Goal: Book appointment/travel/reservation

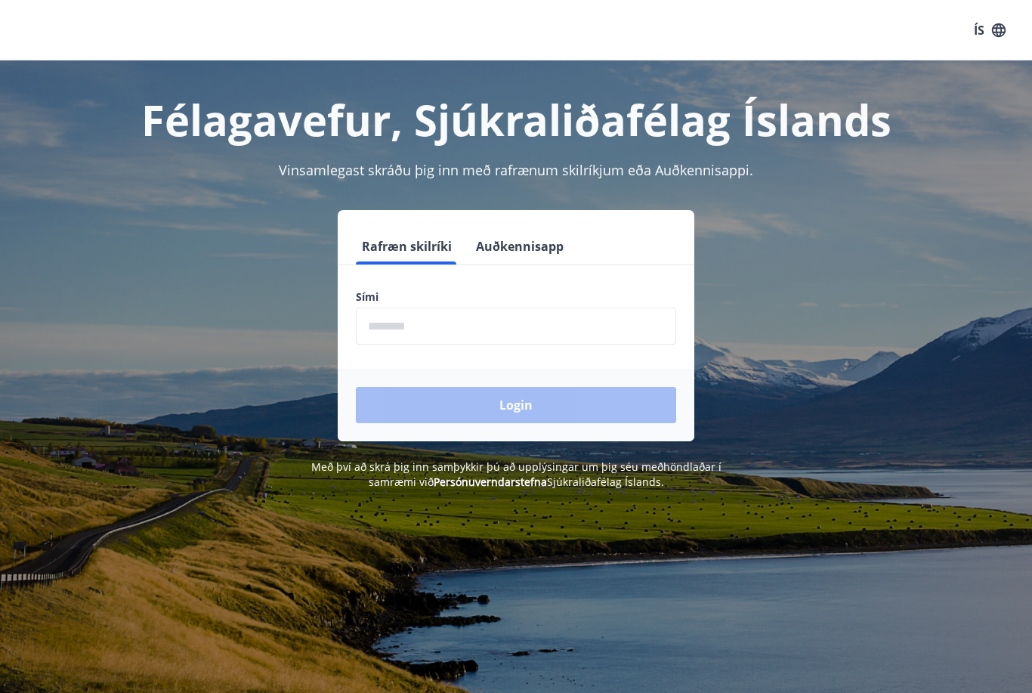
click at [412, 335] on input "phone" at bounding box center [516, 325] width 320 height 37
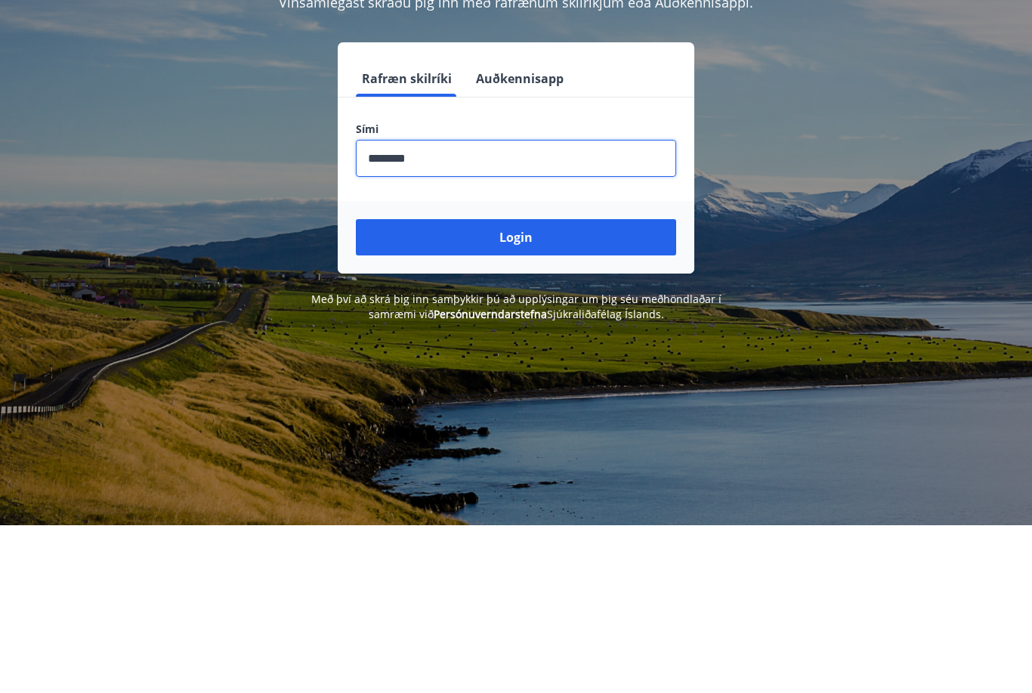
type input "********"
click at [522, 387] on button "Login" at bounding box center [516, 405] width 320 height 36
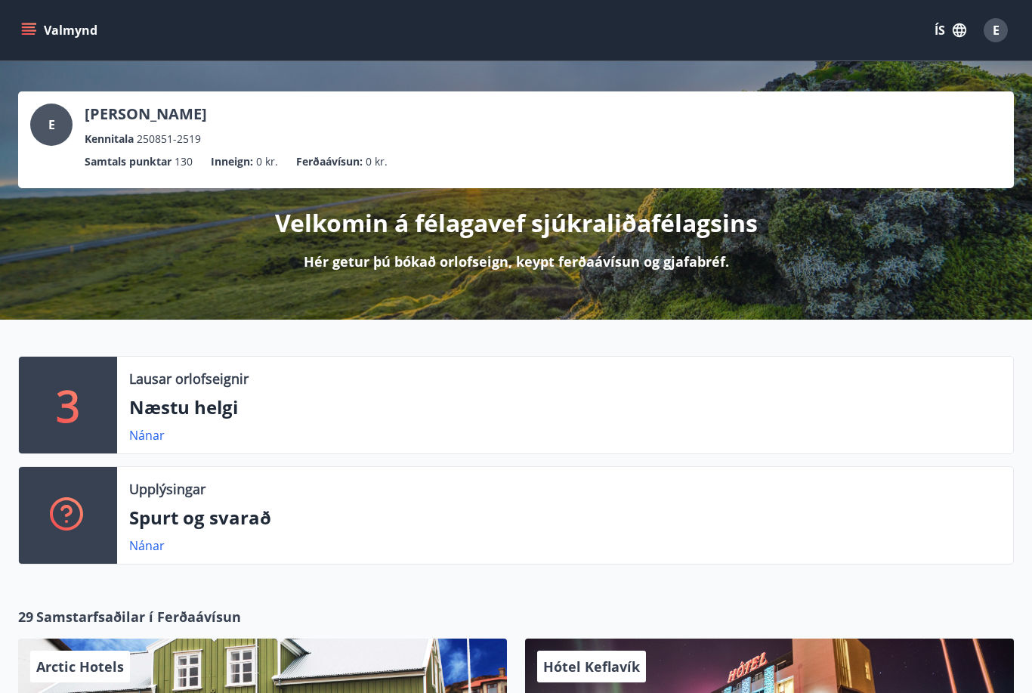
click at [5, 424] on div "3 Lausar orlofseignir Næstu helgi Nánar Upplýsingar Spurt og svarað Nánar" at bounding box center [507, 466] width 1014 height 221
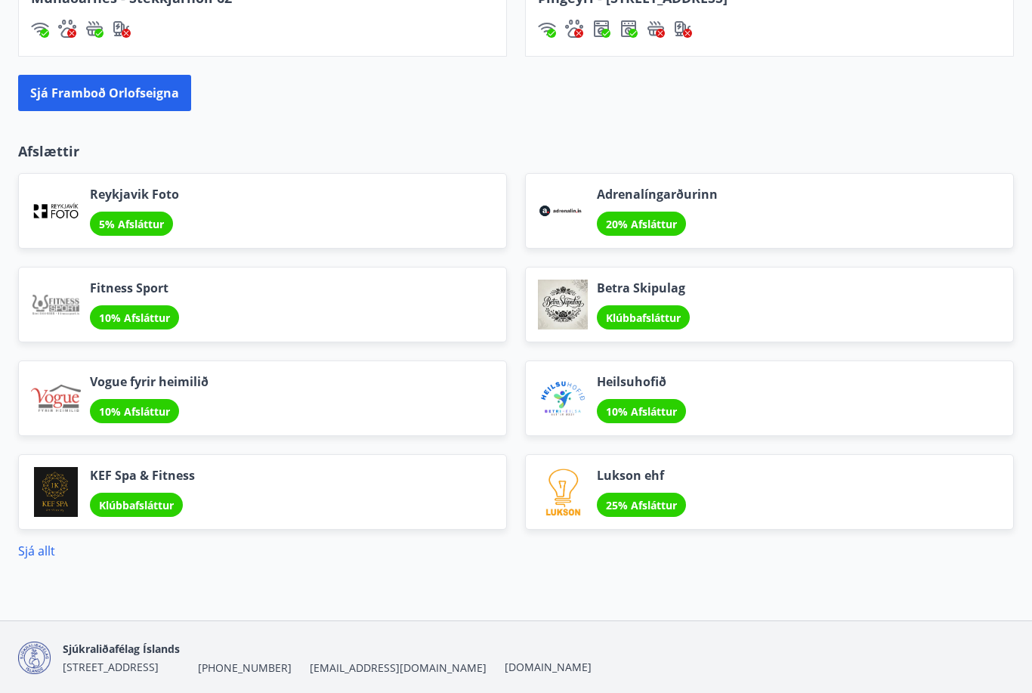
scroll to position [1614, 0]
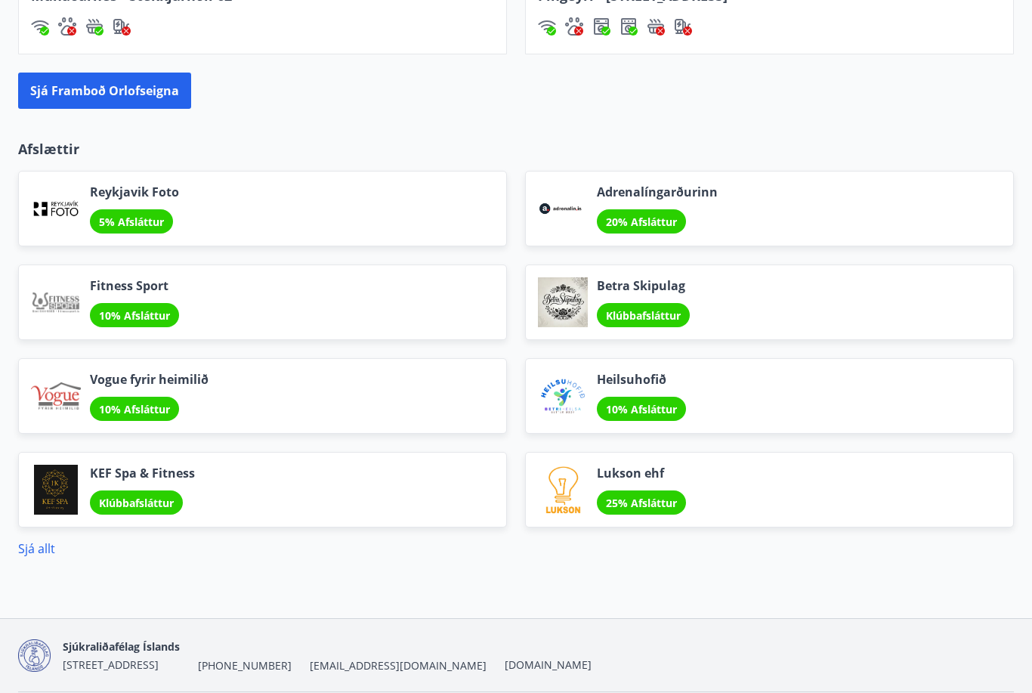
click at [120, 222] on span "5% Afsláttur" at bounding box center [131, 222] width 65 height 14
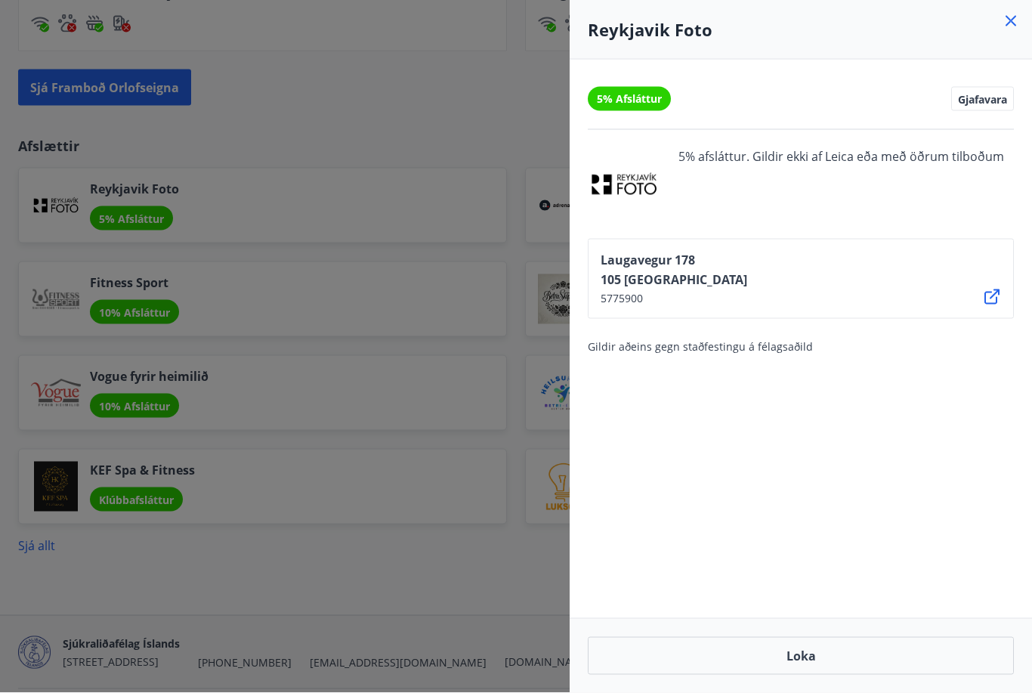
scroll to position [1619, 0]
click at [678, 507] on div "5% Afsláttur Gjafavara 5% afsláttur. Gildir ekki af Leica eða með öðrum tilboðu…" at bounding box center [801, 339] width 462 height 558
click at [501, 489] on div at bounding box center [516, 346] width 1032 height 693
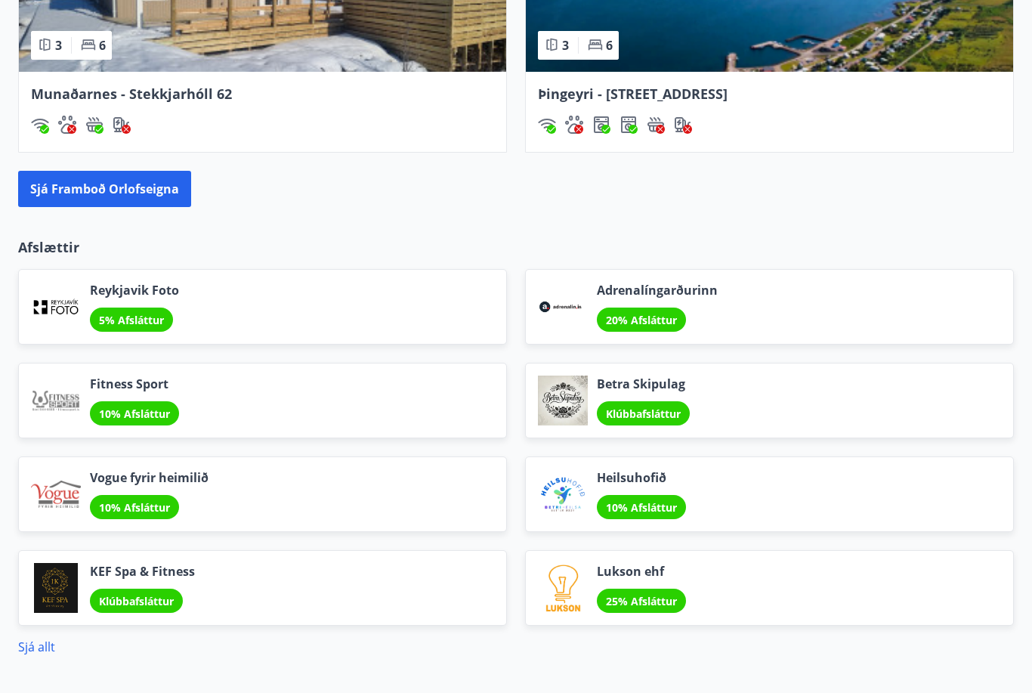
scroll to position [1516, 0]
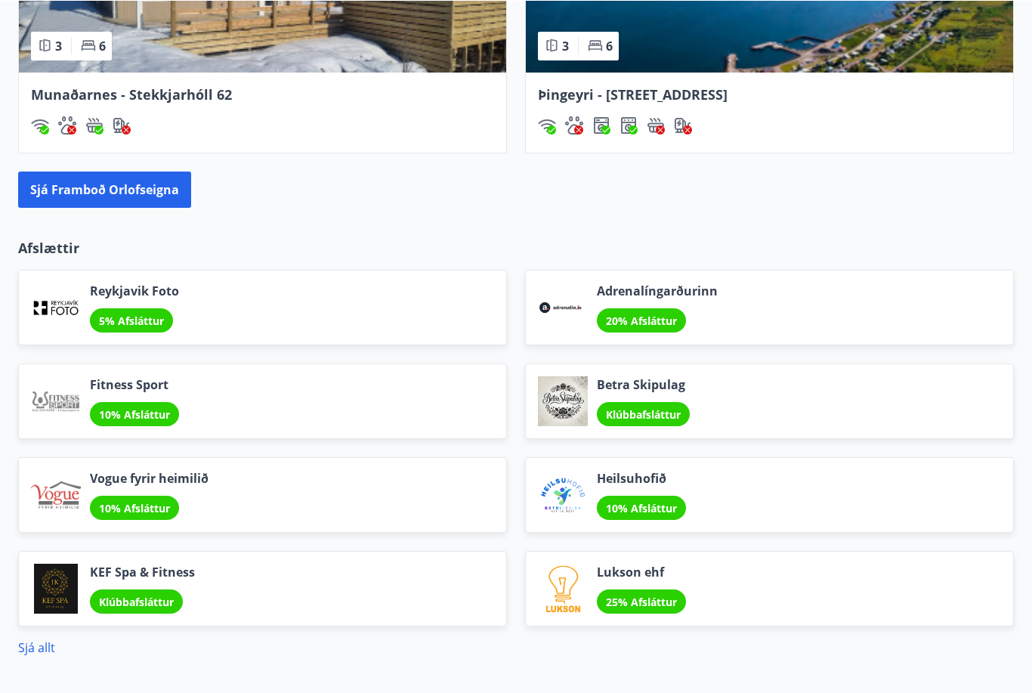
click at [80, 191] on button "Sjá framboð orlofseigna" at bounding box center [104, 189] width 173 height 36
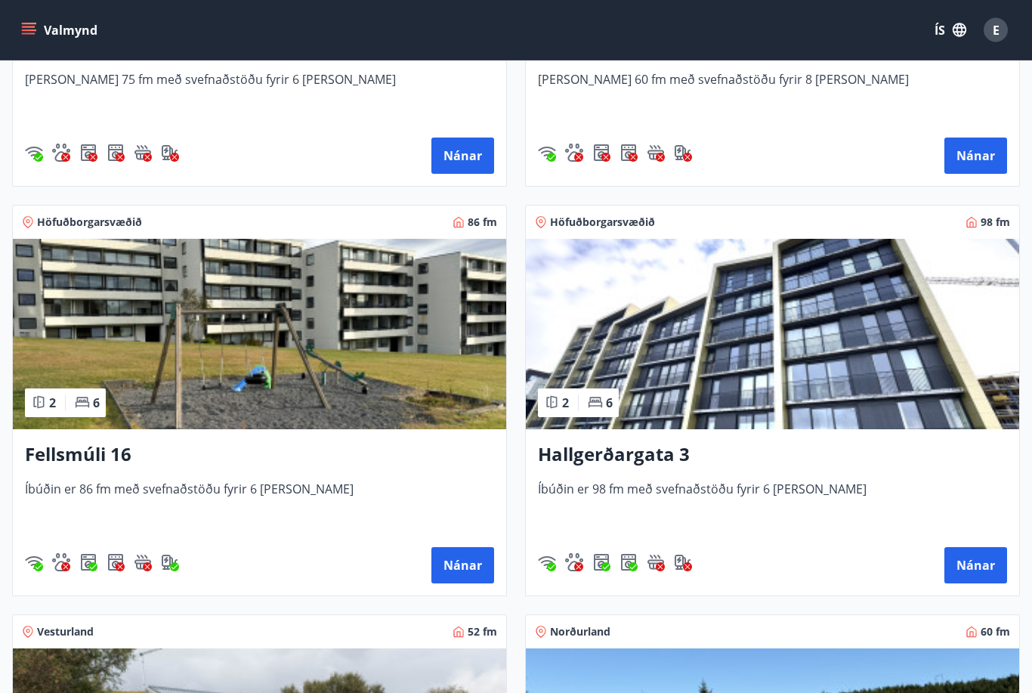
click at [836, 419] on img at bounding box center [772, 334] width 493 height 190
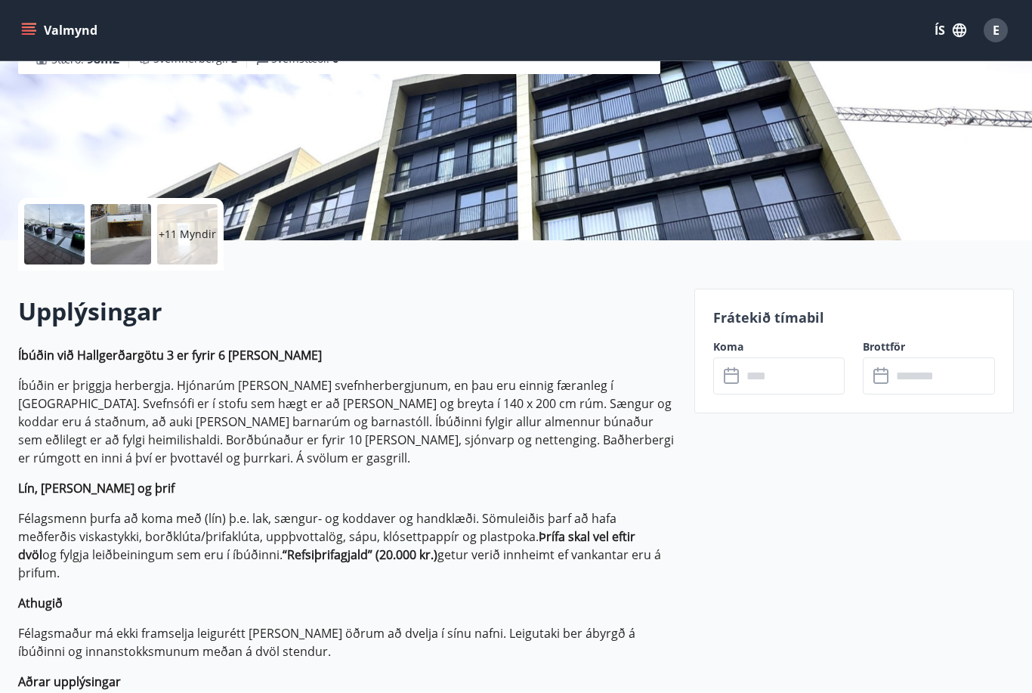
scroll to position [212, 0]
click at [737, 372] on icon at bounding box center [731, 376] width 15 height 15
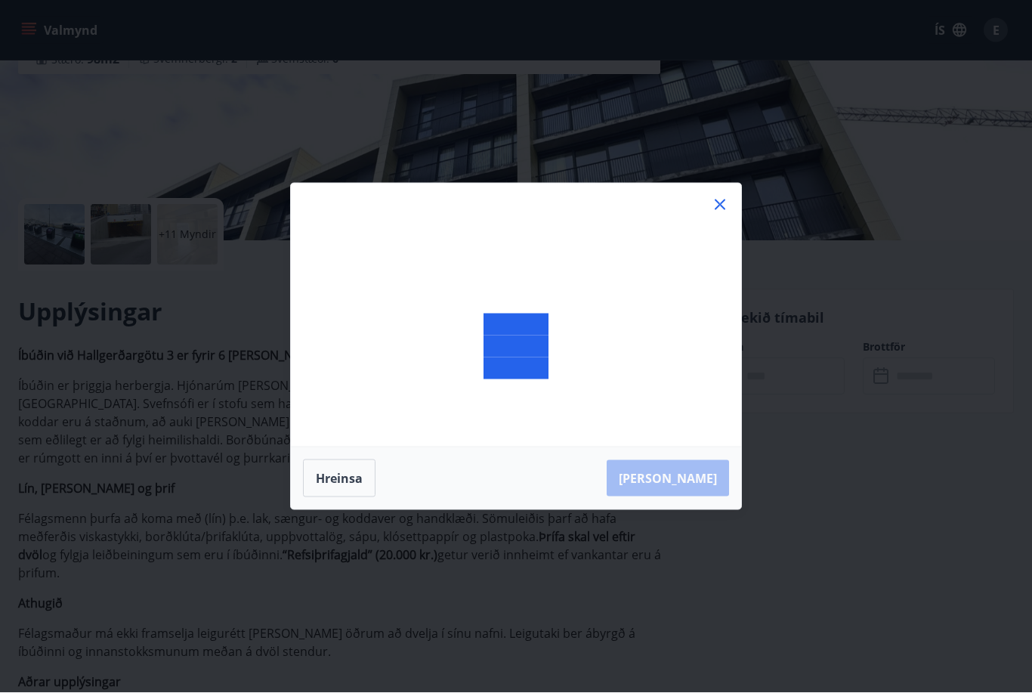
scroll to position [213, 0]
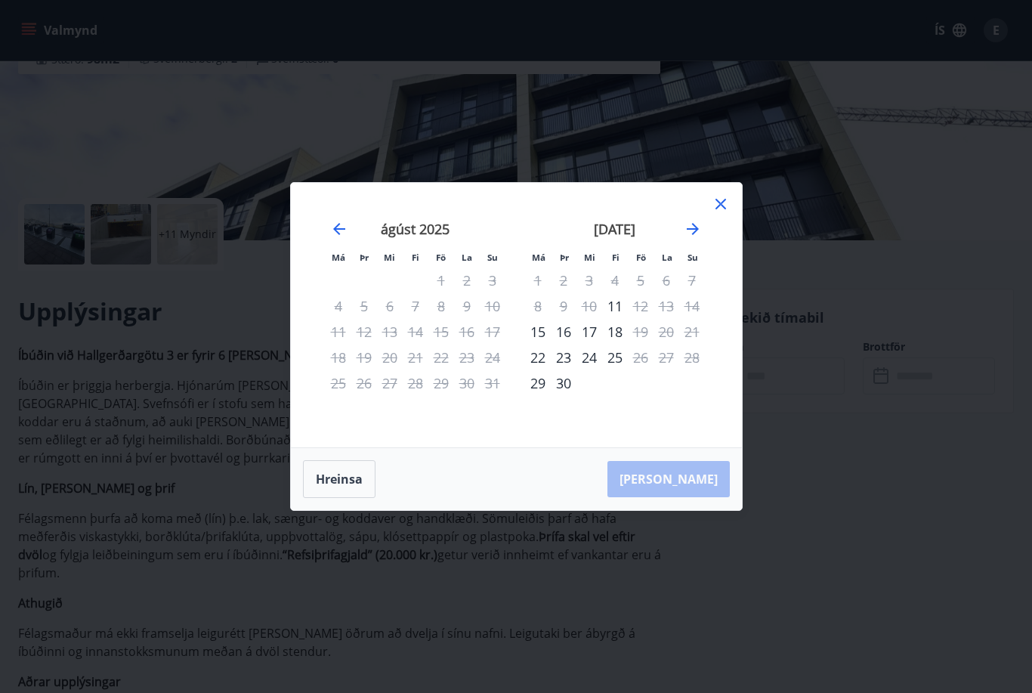
click at [699, 238] on icon "Move forward to switch to the next month." at bounding box center [693, 229] width 18 height 18
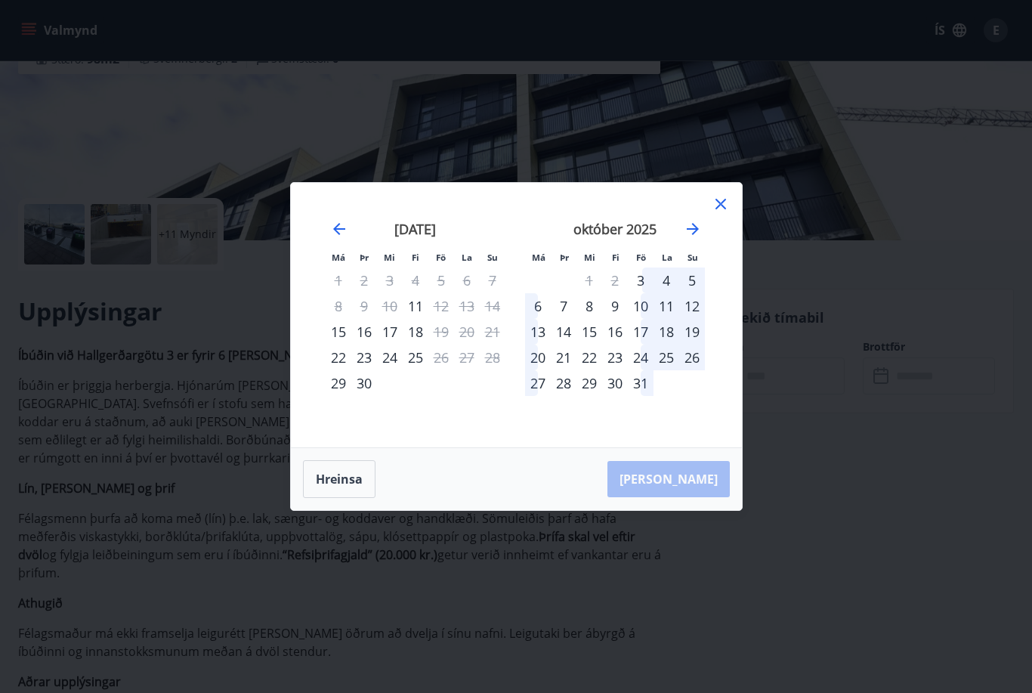
click at [699, 238] on icon "Move forward to switch to the next month." at bounding box center [693, 229] width 18 height 18
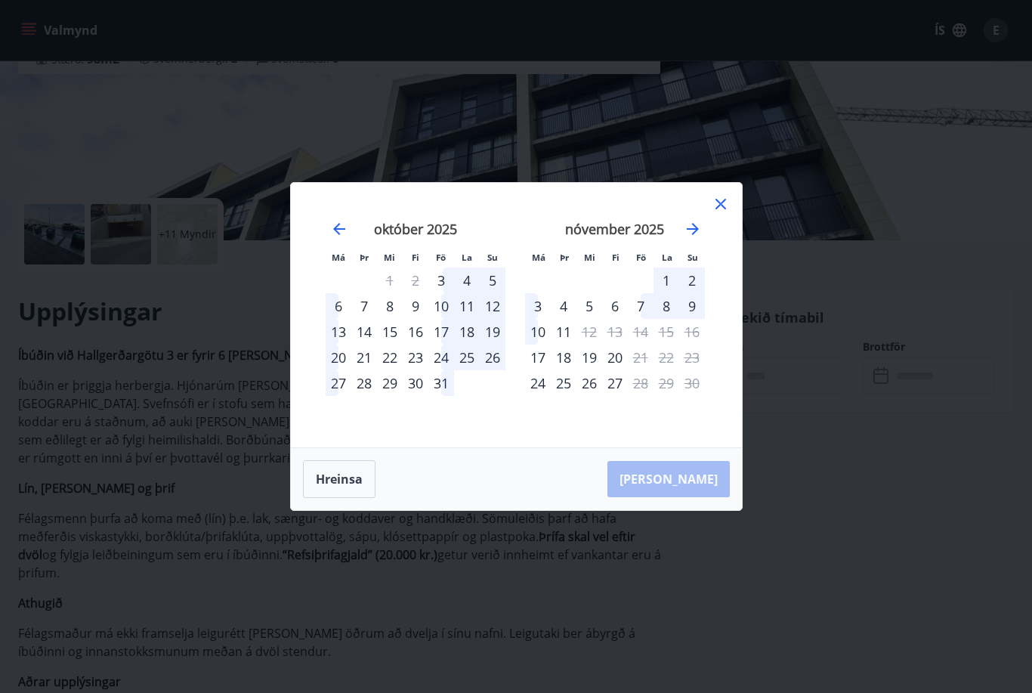
click at [699, 238] on icon "Move forward to switch to the next month." at bounding box center [693, 229] width 18 height 18
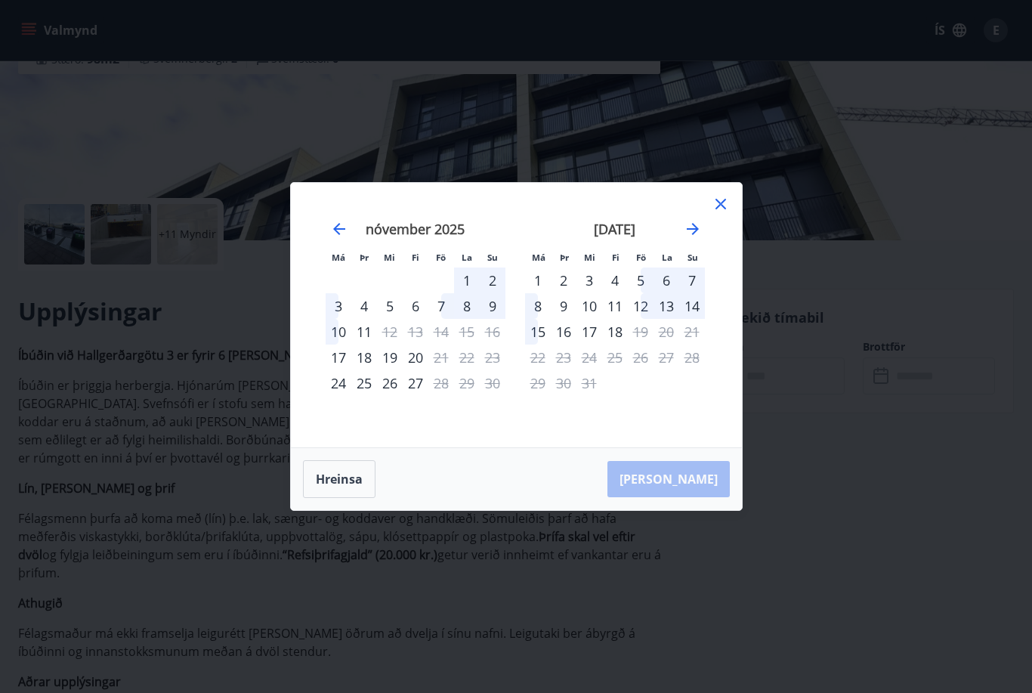
click at [703, 370] on div "28" at bounding box center [692, 357] width 26 height 26
click at [719, 213] on icon at bounding box center [721, 204] width 18 height 18
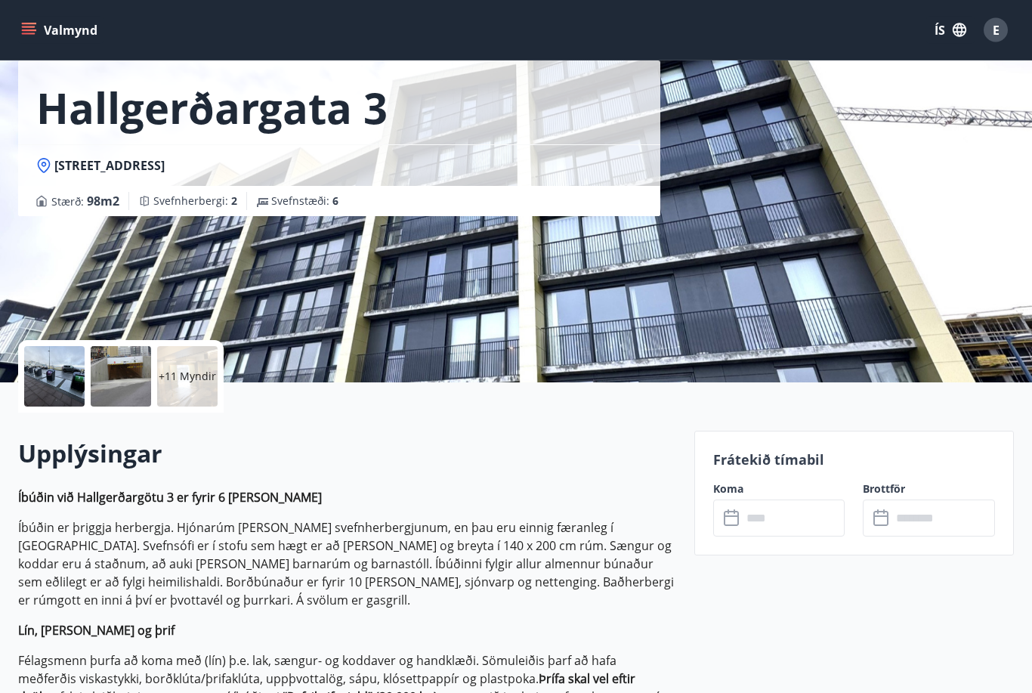
scroll to position [0, 0]
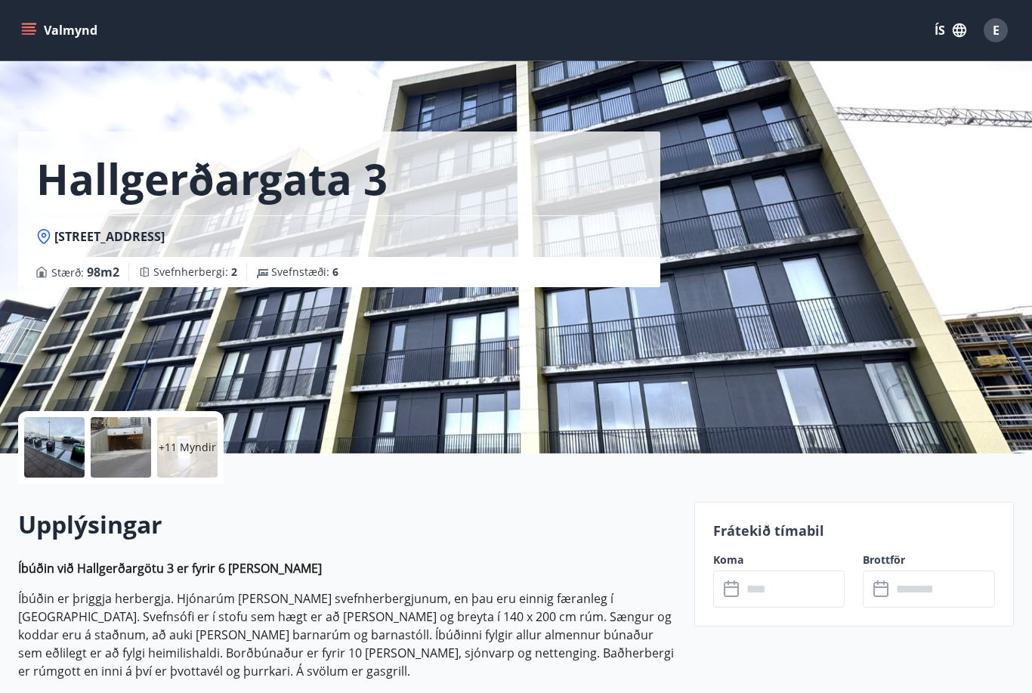
click at [158, 171] on h1 "Hallgerðargata 3" at bounding box center [211, 178] width 351 height 57
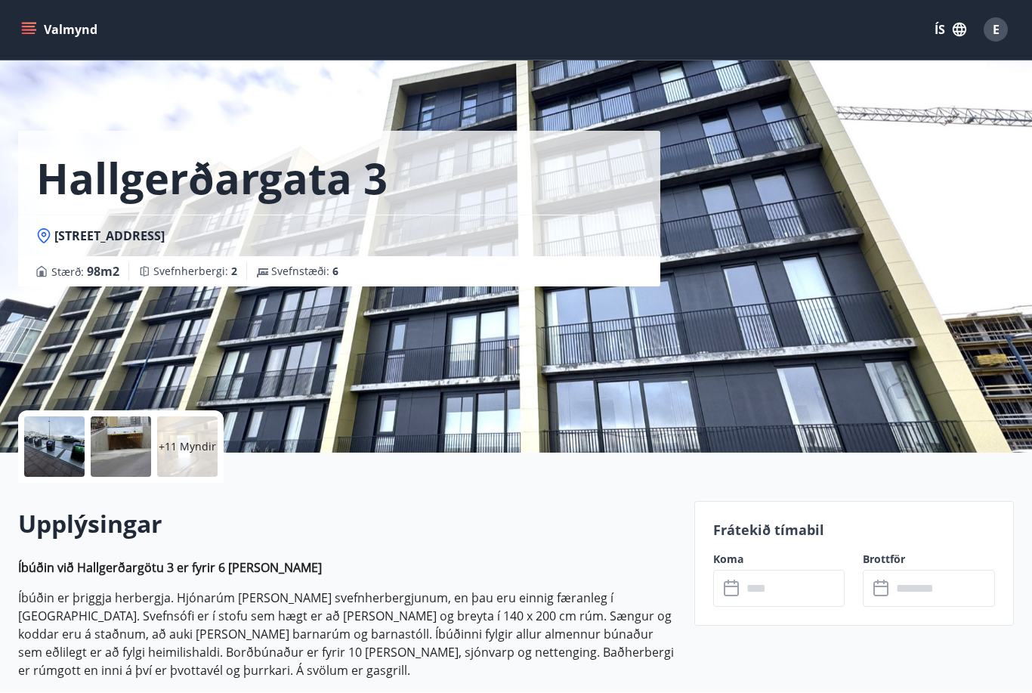
click at [517, 223] on div "[STREET_ADDRESS]" at bounding box center [339, 236] width 642 height 42
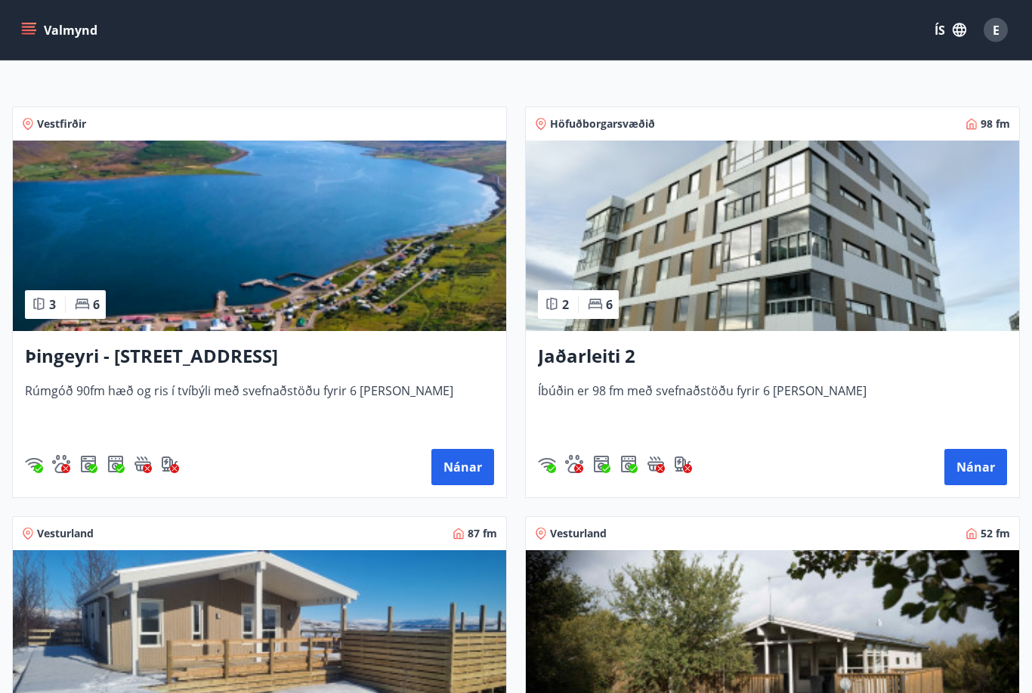
scroll to position [222, 0]
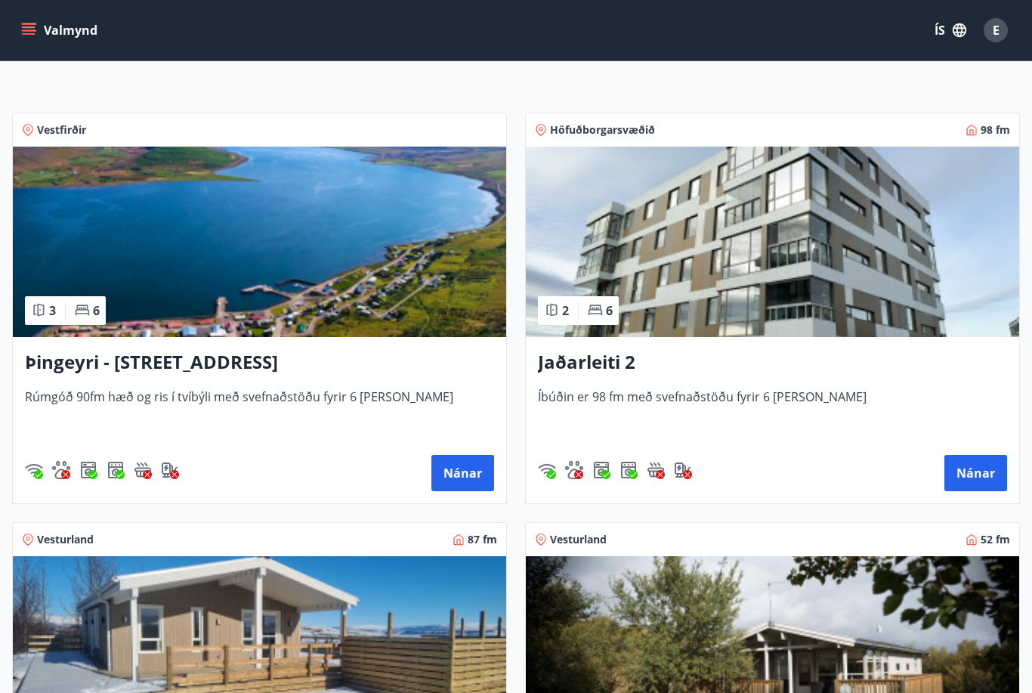
click at [857, 310] on img at bounding box center [772, 242] width 493 height 190
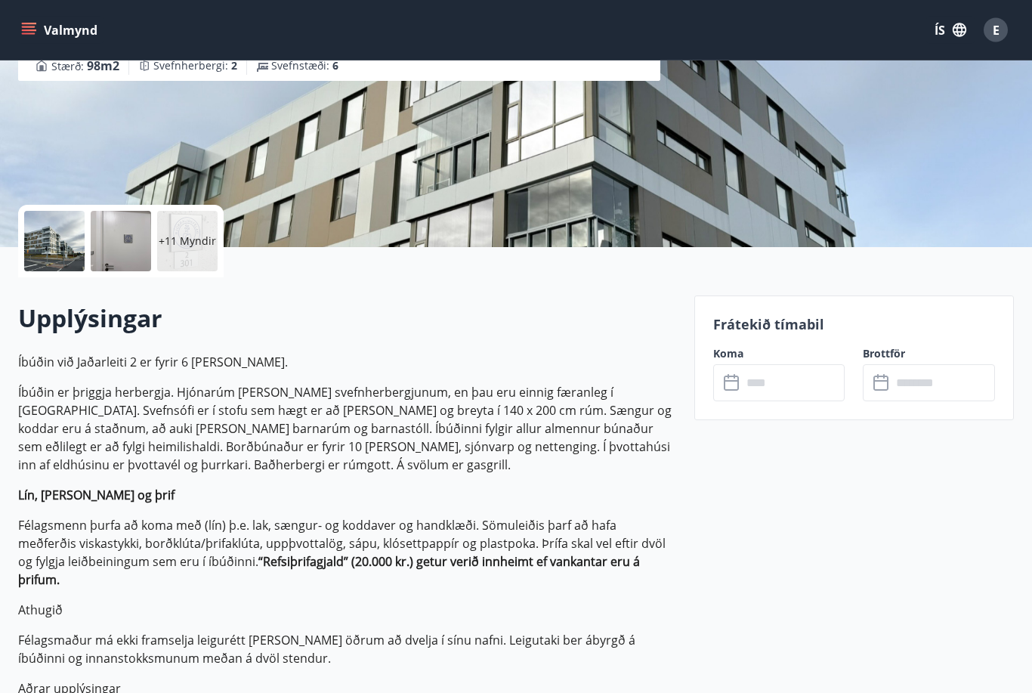
scroll to position [208, 0]
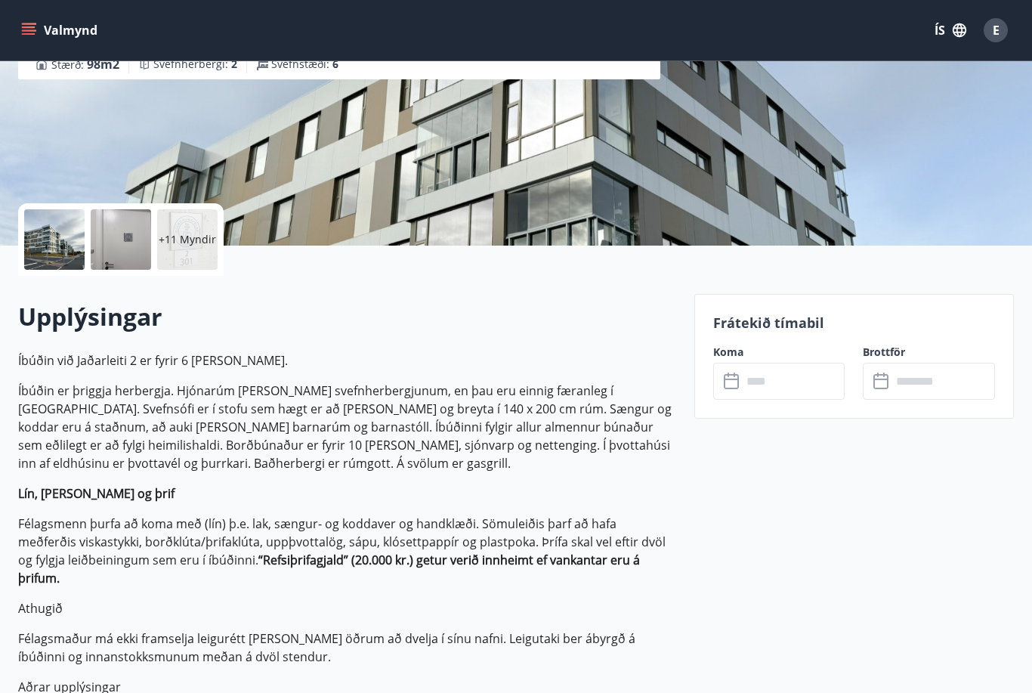
click at [733, 382] on icon at bounding box center [733, 381] width 18 height 18
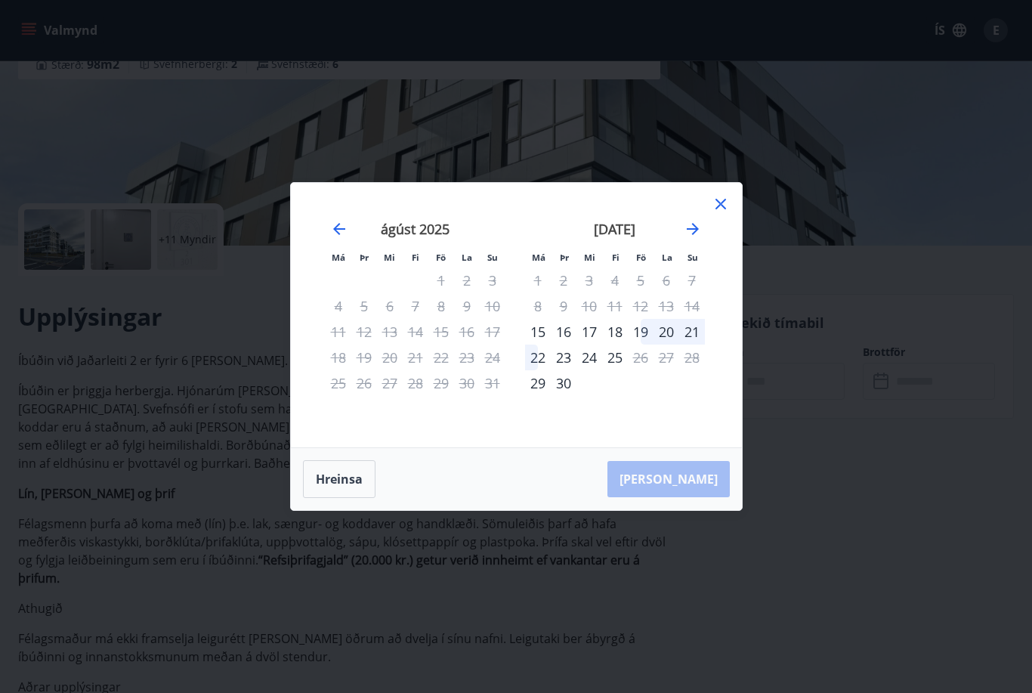
click at [900, 224] on div "Má Þr Mi Fi Fö La Su Má Þr Mi Fi Fö La Su [DATE] 1 2 3 4 5 6 7 8 9 10 11 12 13 …" at bounding box center [516, 346] width 1032 height 693
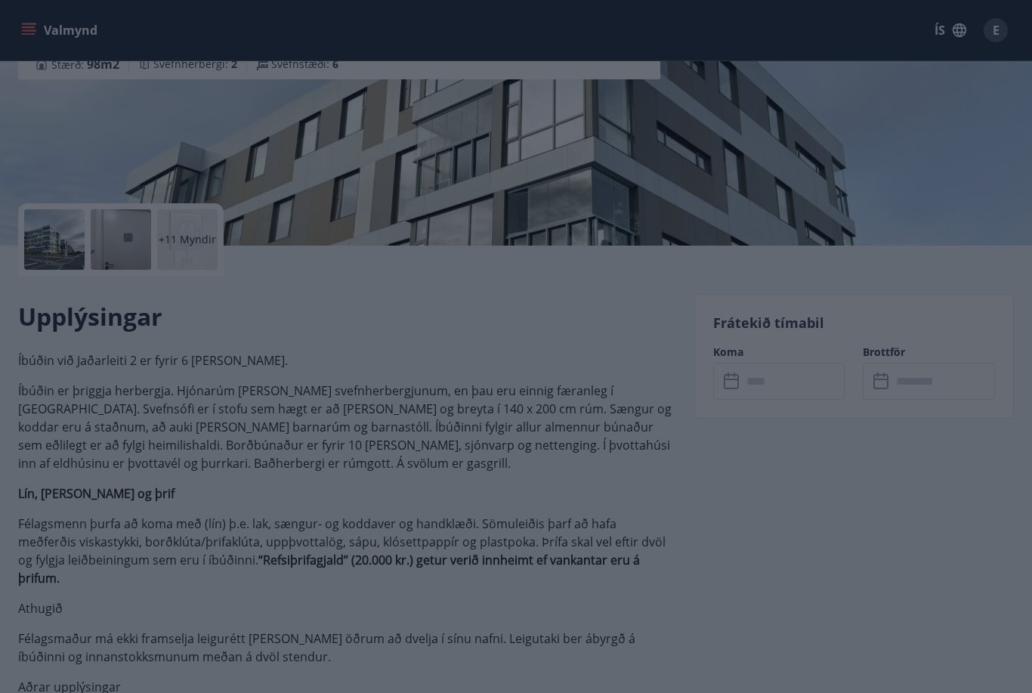
click at [727, 224] on div "Jaðarleiti 2 Jaðarleiti 2 - 103 Reykjavík Stærð : 98 m2 [GEOGRAPHIC_DATA] : 2 S…" at bounding box center [516, 18] width 996 height 453
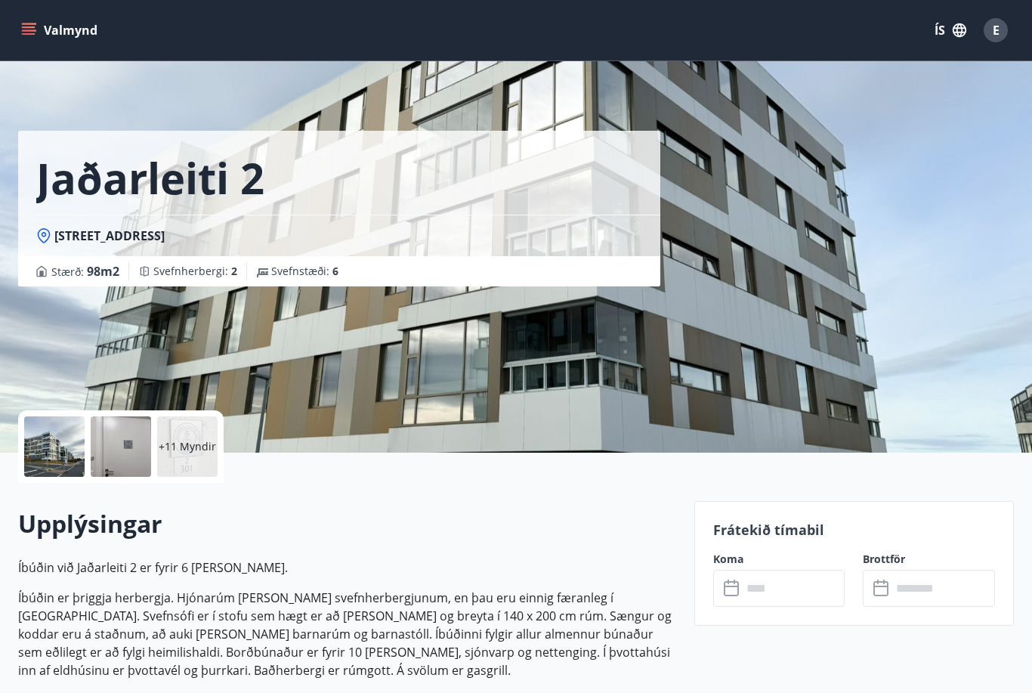
scroll to position [0, 0]
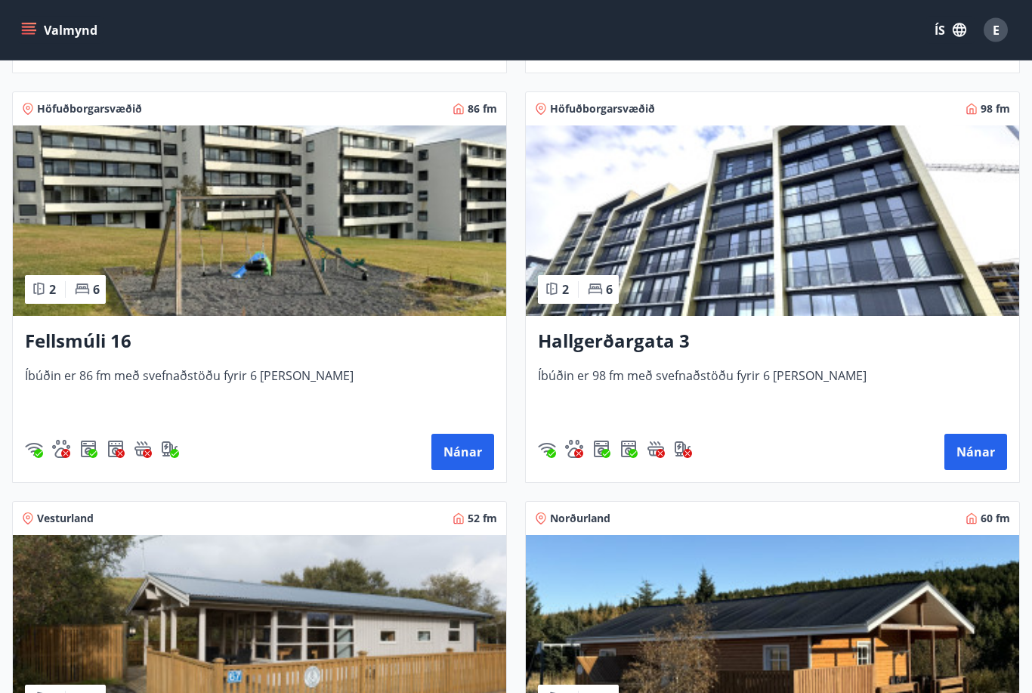
scroll to position [1882, 0]
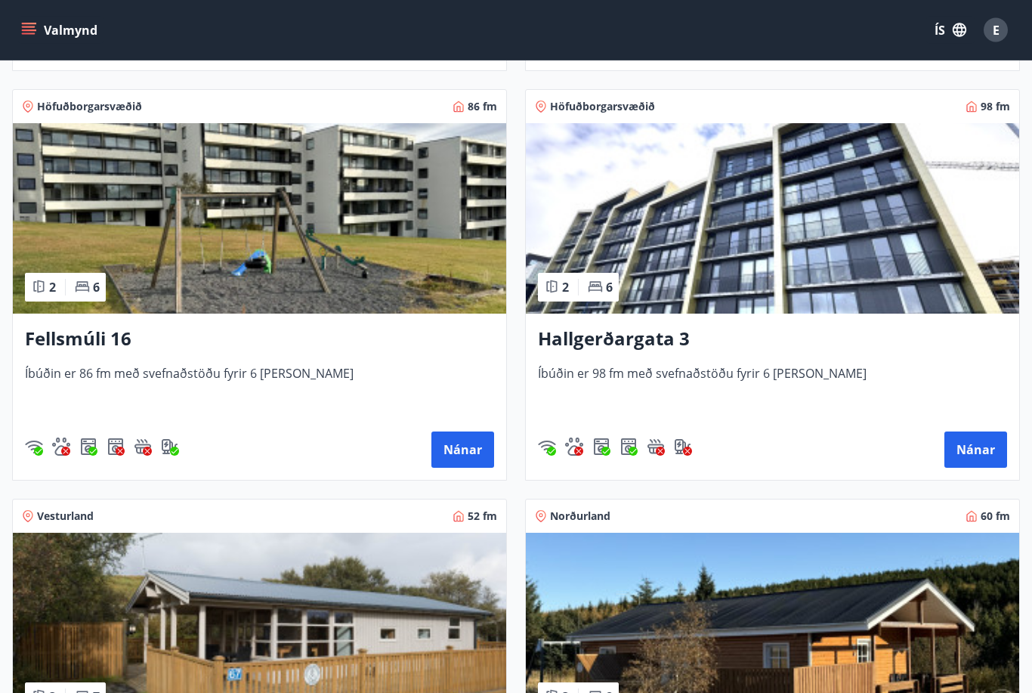
click at [845, 285] on img at bounding box center [772, 219] width 493 height 190
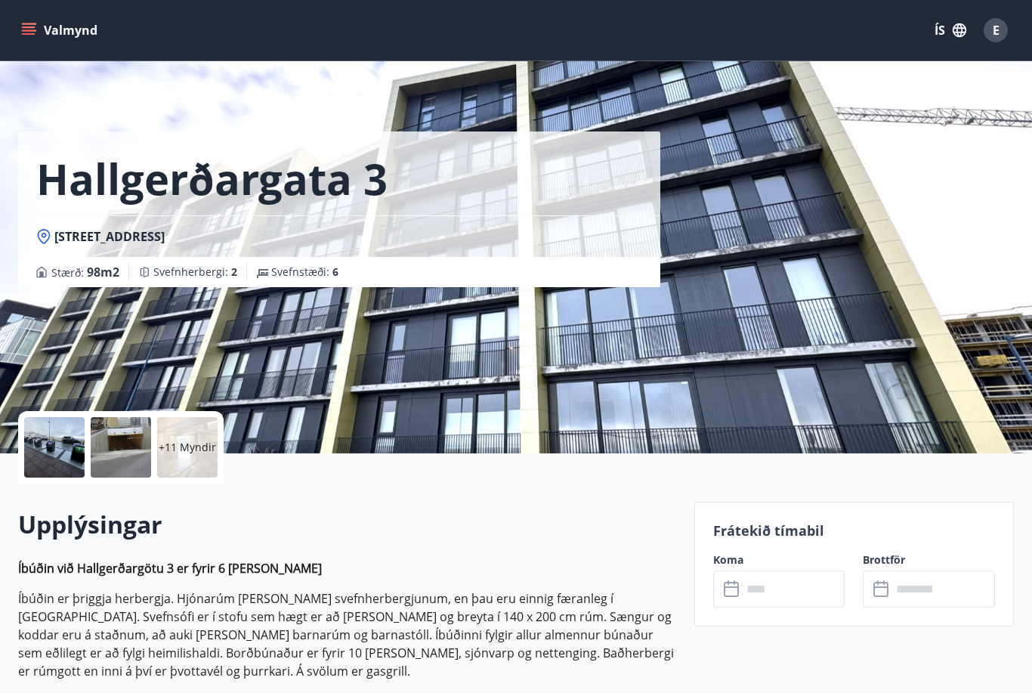
click at [736, 588] on icon at bounding box center [733, 589] width 18 height 18
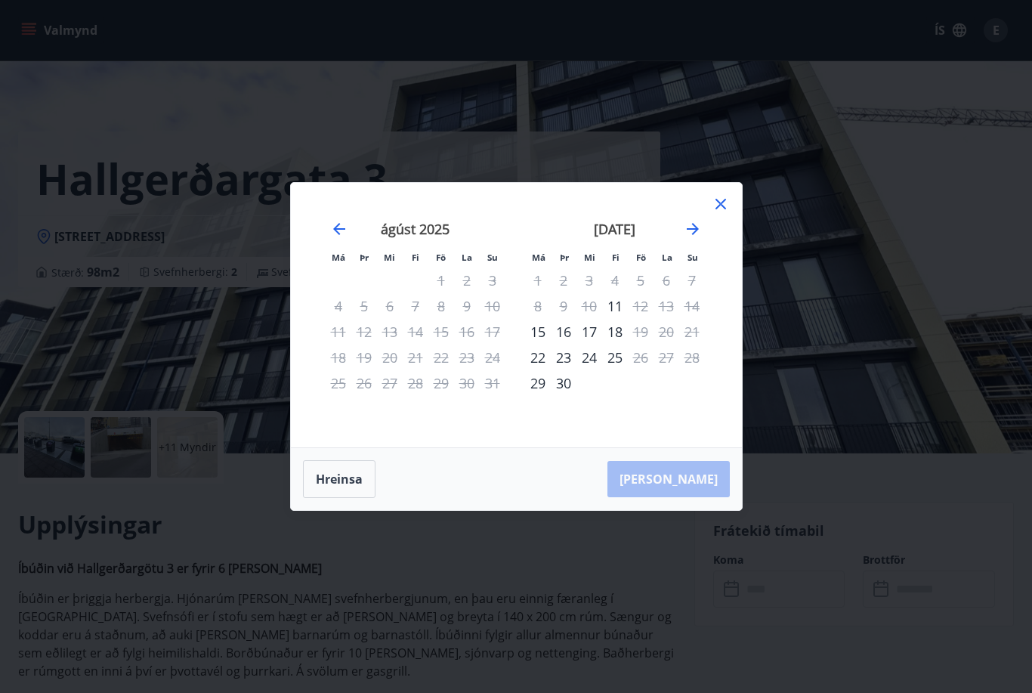
click at [917, 607] on div "Má Þr Mi Fi Fö La Su Má Þr Mi Fi Fö La Su [DATE] 1 2 3 4 5 6 7 8 9 10 11 12 13 …" at bounding box center [516, 346] width 1032 height 693
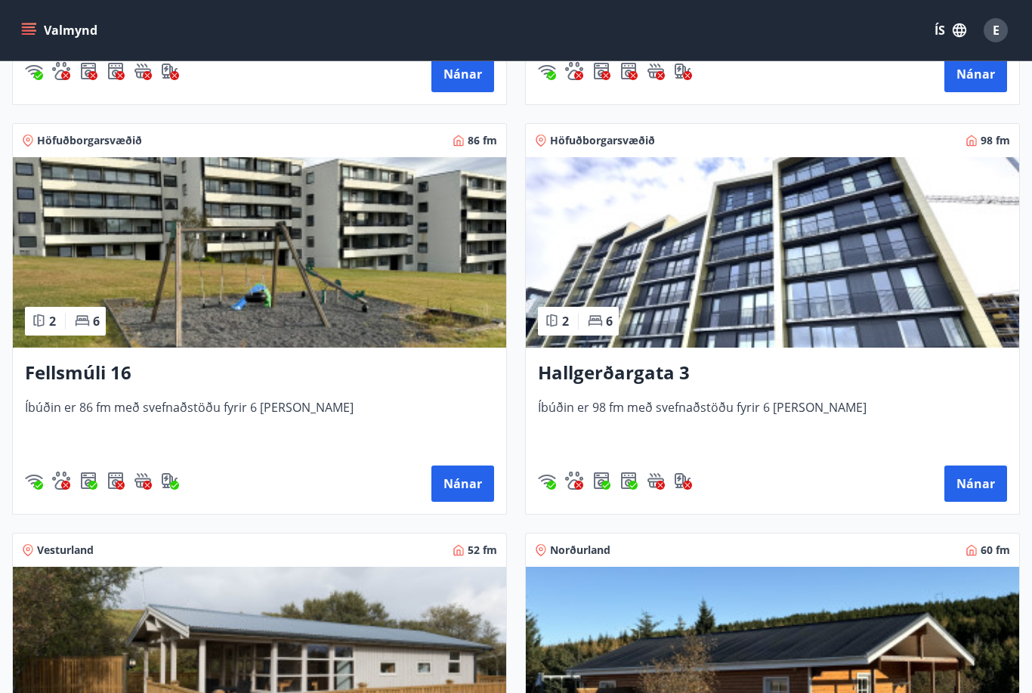
scroll to position [1845, 0]
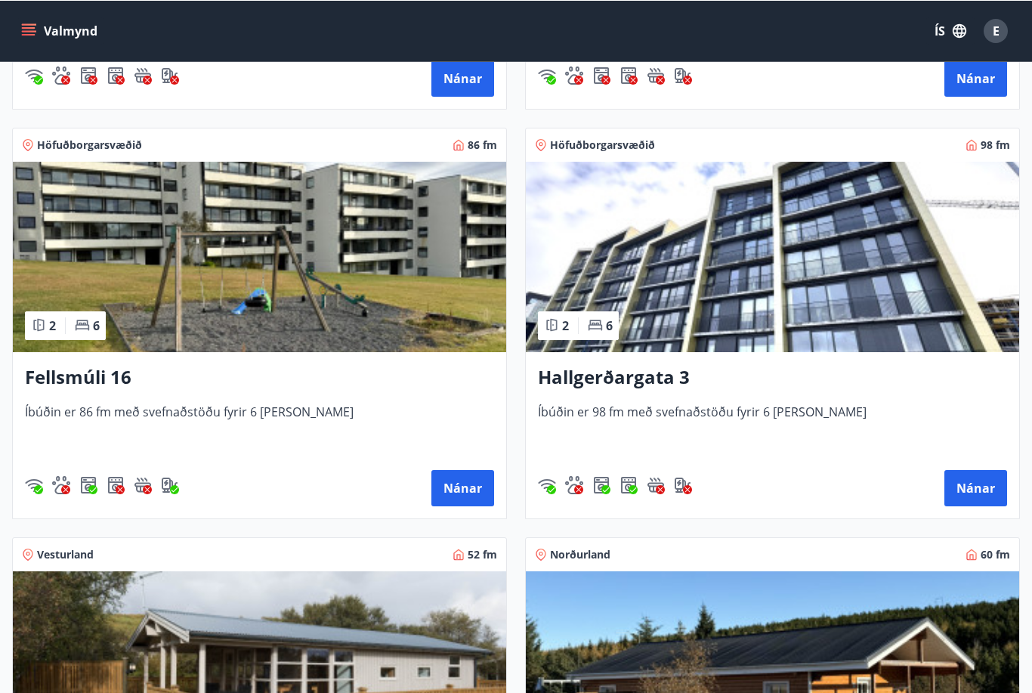
click at [380, 287] on img at bounding box center [259, 256] width 493 height 190
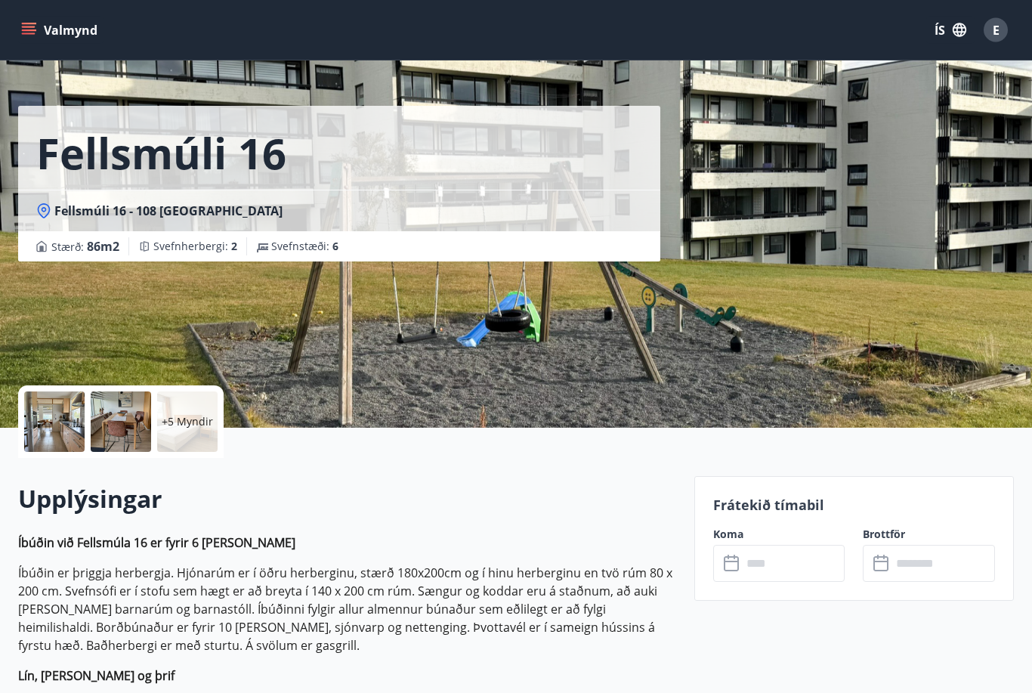
click at [735, 562] on icon at bounding box center [733, 564] width 18 height 18
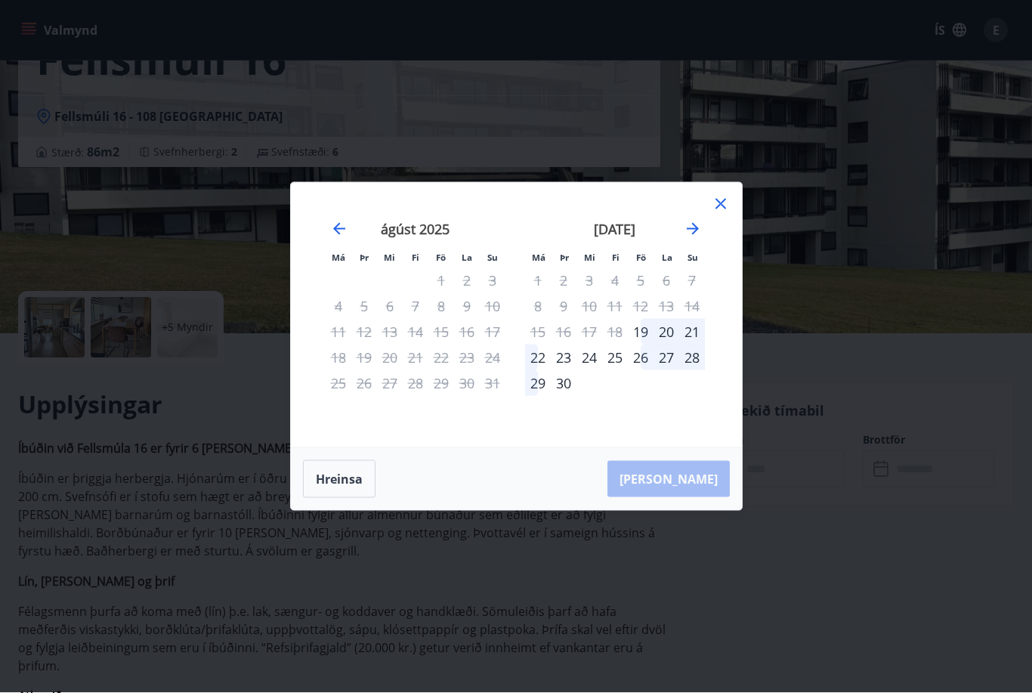
scroll to position [120, 0]
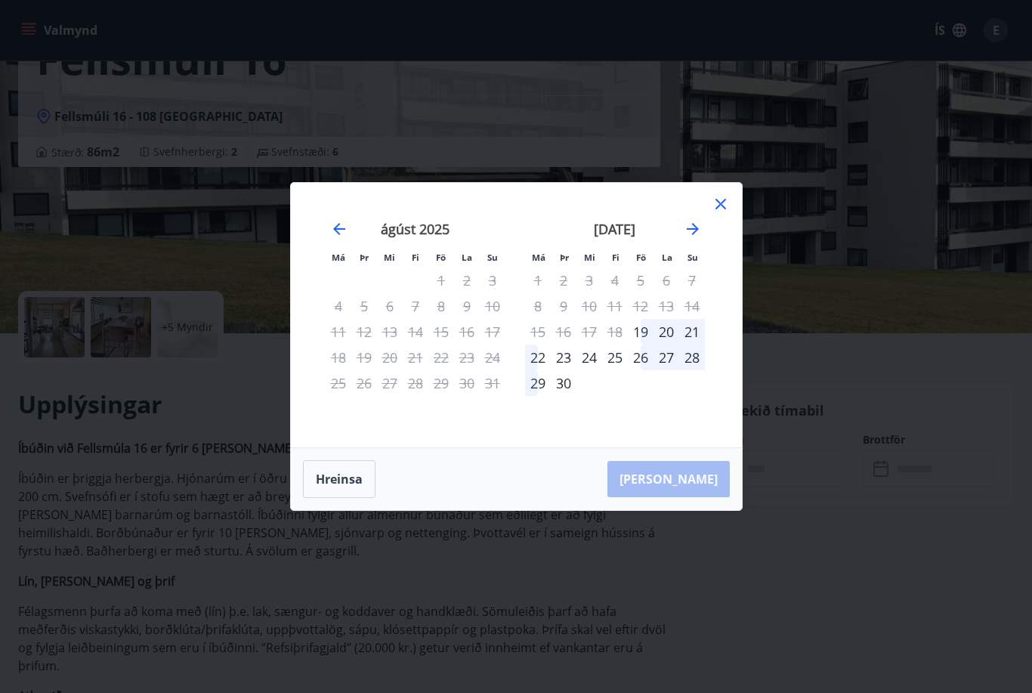
click at [699, 238] on icon "Move forward to switch to the next month." at bounding box center [693, 229] width 18 height 18
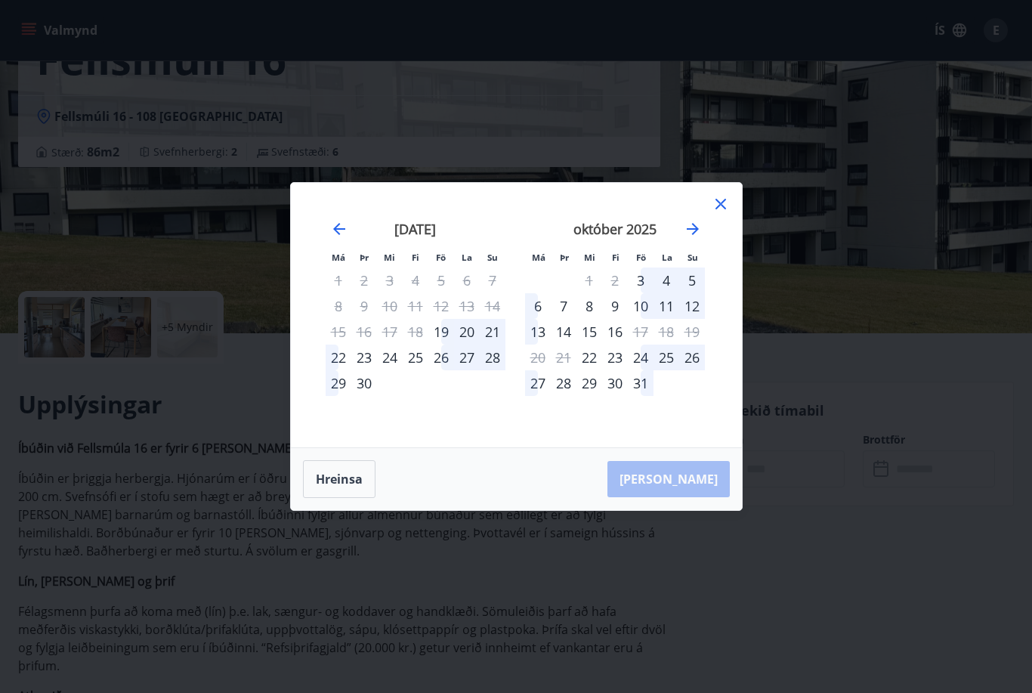
click at [699, 238] on icon "Move forward to switch to the next month." at bounding box center [693, 229] width 18 height 18
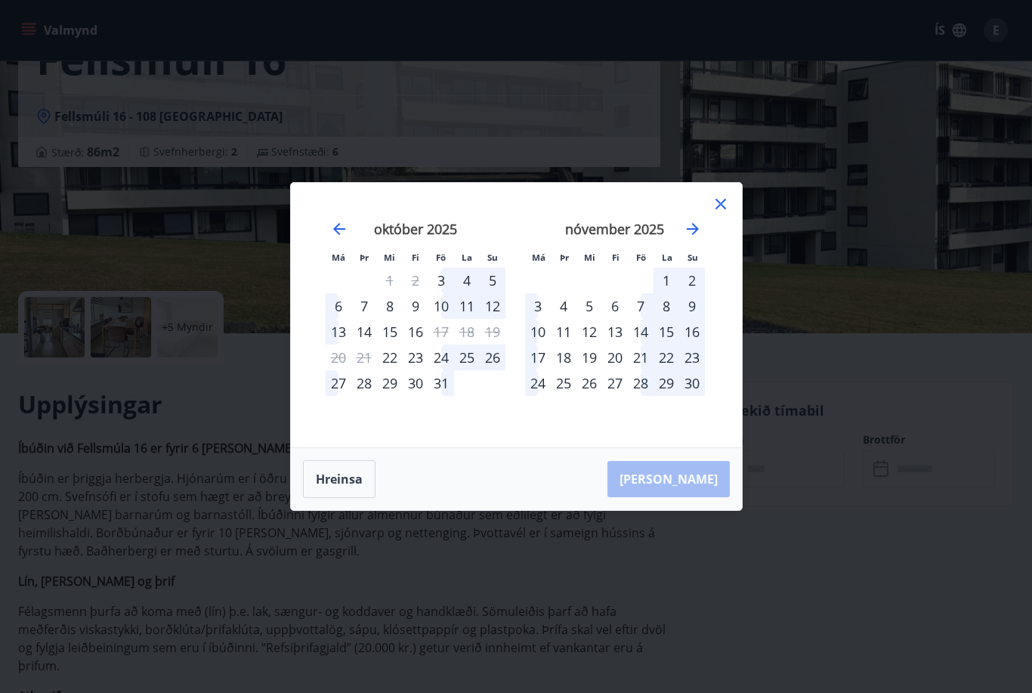
click at [698, 238] on icon "Move forward to switch to the next month." at bounding box center [693, 229] width 18 height 18
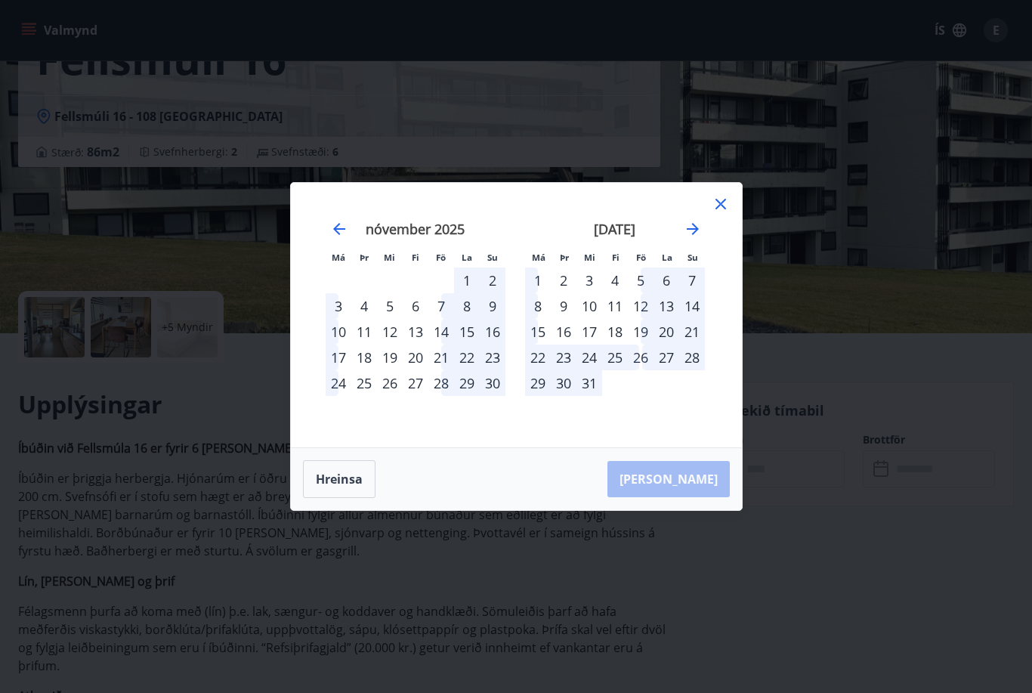
click at [729, 213] on icon at bounding box center [721, 204] width 18 height 18
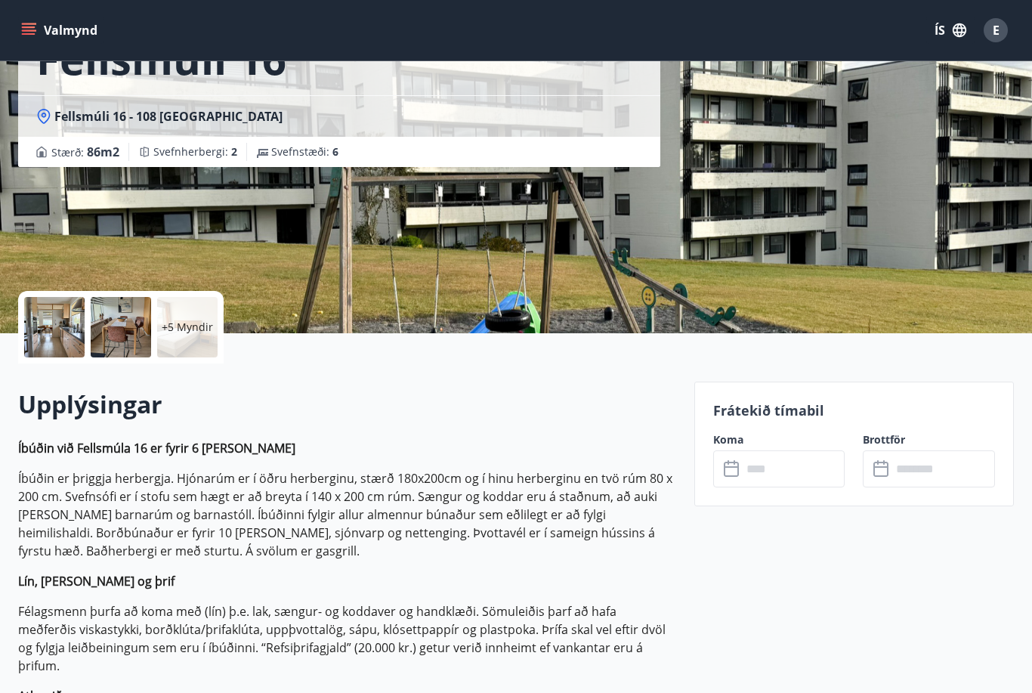
click at [1022, 301] on div "Fellsmúli 16 Fellsmúli [GEOGRAPHIC_DATA] : 86 m2 [GEOGRAPHIC_DATA] : 2 Svefnstæ…" at bounding box center [516, 106] width 1032 height 453
